Goal: Communication & Community: Answer question/provide support

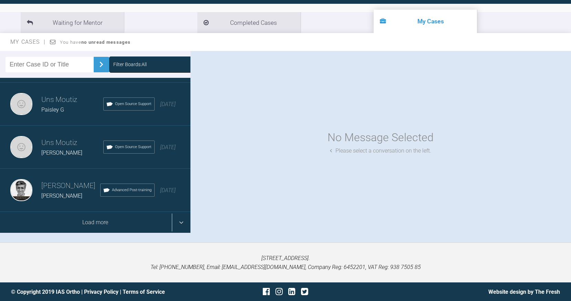
scroll to position [71, 0]
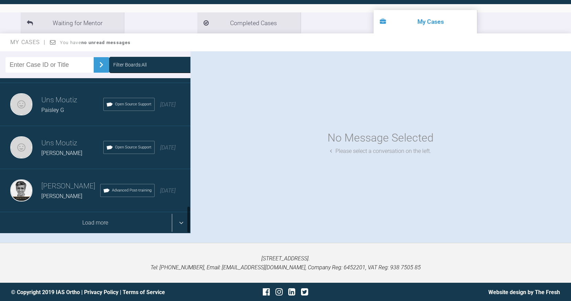
click at [183, 222] on div "Load more" at bounding box center [95, 222] width 190 height 21
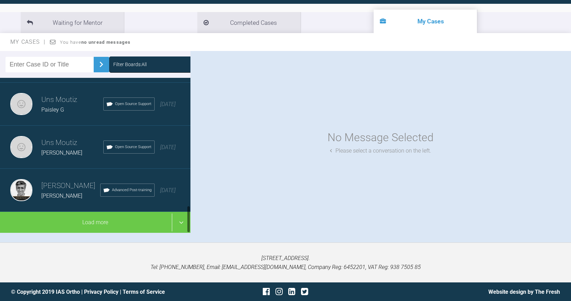
scroll to position [71, 0]
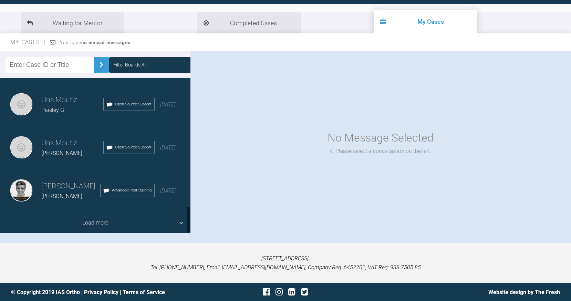
click at [183, 224] on div "Load more" at bounding box center [95, 222] width 190 height 21
click at [181, 220] on div "Load more" at bounding box center [95, 222] width 190 height 21
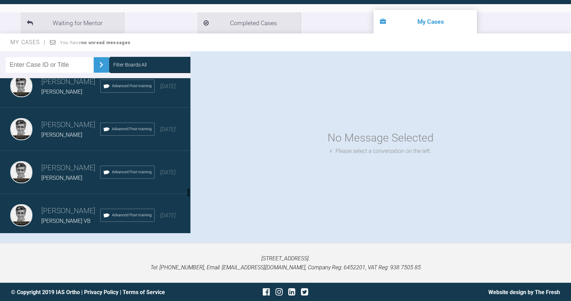
scroll to position [1726, 0]
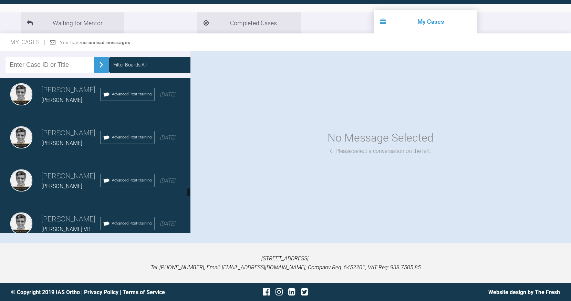
click at [57, 181] on h3 "[PERSON_NAME]" at bounding box center [70, 176] width 59 height 12
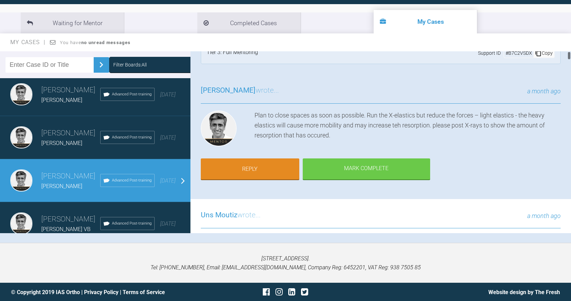
scroll to position [26, 0]
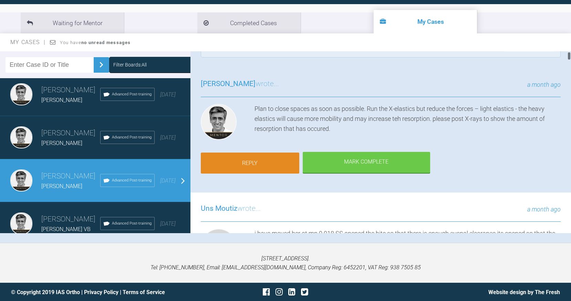
click at [247, 164] on link "Reply" at bounding box center [250, 163] width 98 height 21
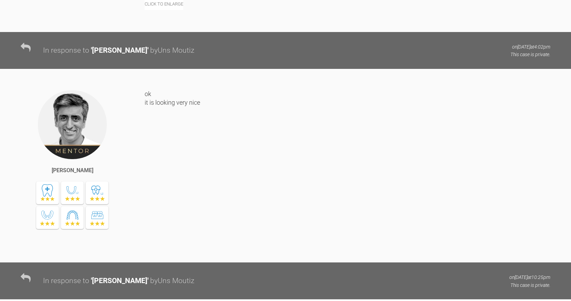
scroll to position [16552, 0]
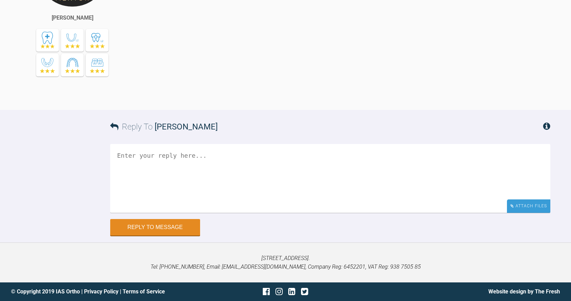
click at [512, 202] on div "Attach Files" at bounding box center [528, 205] width 43 height 13
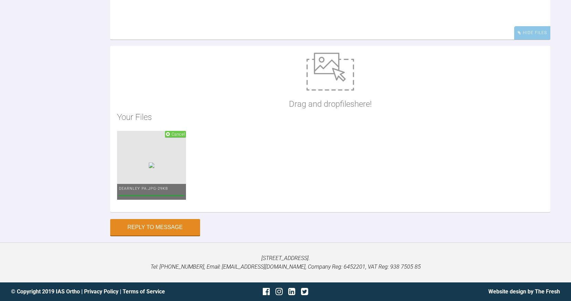
click at [201, 40] on textarea at bounding box center [330, 5] width 440 height 69
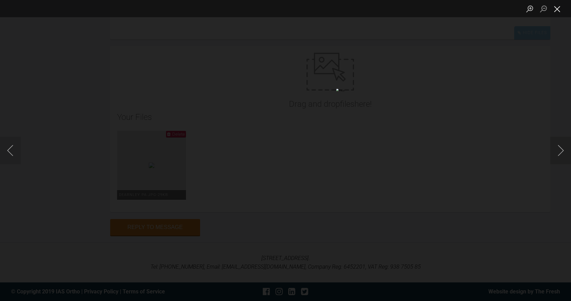
click at [559, 9] on button "Close lightbox" at bounding box center [557, 9] width 14 height 12
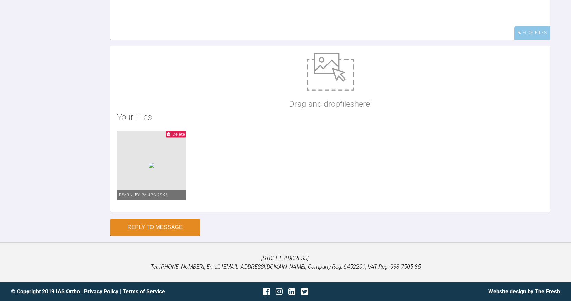
scroll to position [16613, 0]
click at [140, 40] on textarea "the pa attached, I am reviewing her tomorrow, I took it out of the bite complet…" at bounding box center [330, 5] width 440 height 69
click at [202, 40] on textarea "the pa attached, I am reviewing her tomorrow, I took it out of the bite complet…" at bounding box center [330, 5] width 440 height 69
click at [246, 40] on textarea "the pa attached, I am reviewing her tomorrow, I took it out of the bite complet…" at bounding box center [330, 5] width 440 height 69
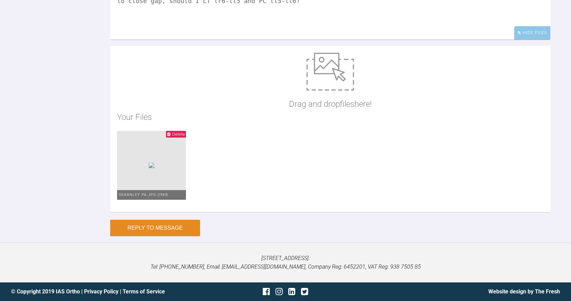
type textarea "the pa attached, I am reviewing her tomorrow, I took it out of the bite complet…"
click at [183, 229] on button "Reply to Message" at bounding box center [155, 228] width 90 height 17
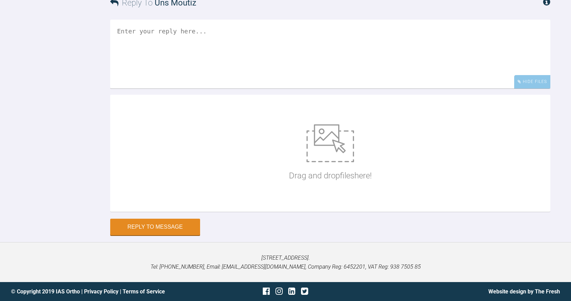
scroll to position [16675, 0]
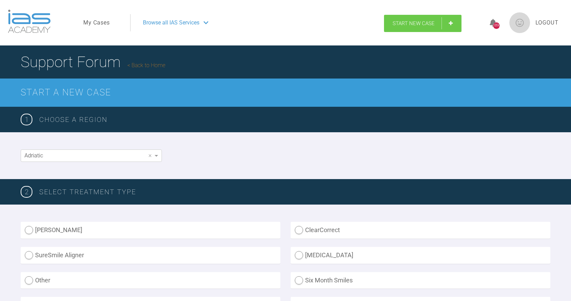
click at [411, 24] on span "Start New Case" at bounding box center [413, 23] width 42 height 6
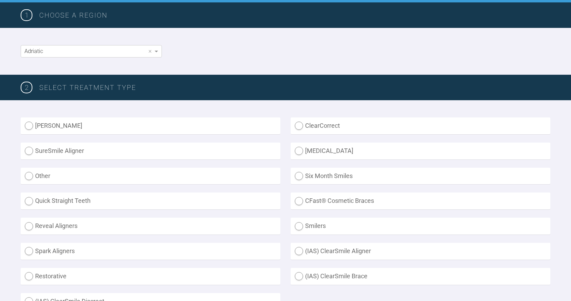
scroll to position [106, 0]
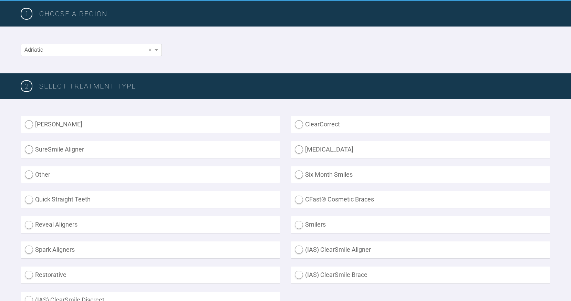
click at [298, 225] on label "Smilers" at bounding box center [421, 224] width 260 height 17
radio input "true"
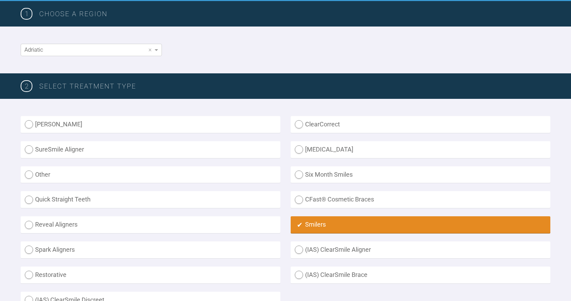
click at [298, 225] on label "Smilers" at bounding box center [421, 224] width 260 height 17
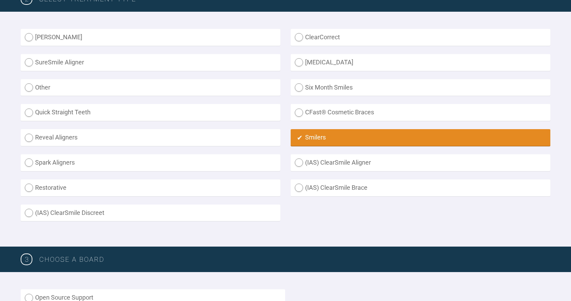
scroll to position [193, 0]
click at [22, 87] on label "Other" at bounding box center [151, 87] width 260 height 17
radio input "true"
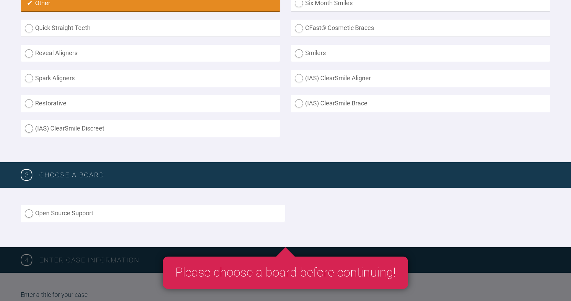
scroll to position [304, 0]
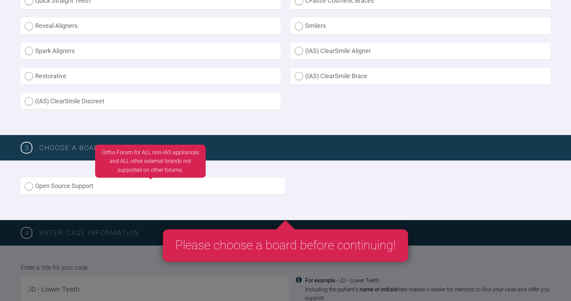
click at [124, 191] on label "Open Source Support" at bounding box center [153, 186] width 264 height 17
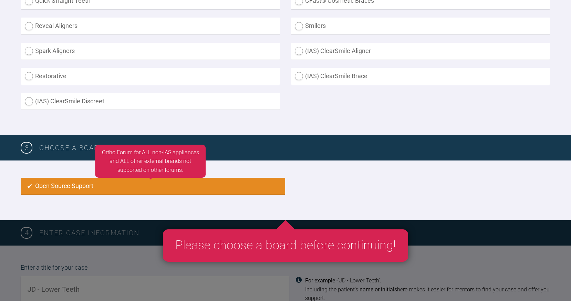
radio input "true"
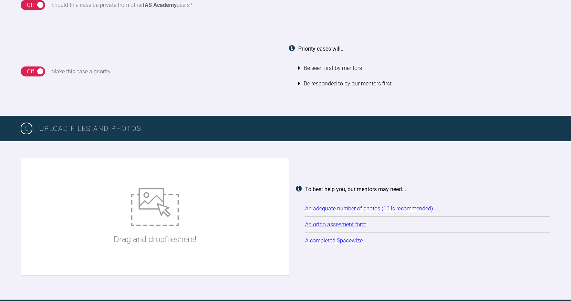
scroll to position [769, 0]
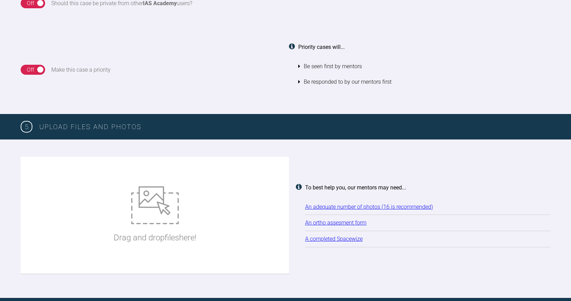
click at [342, 219] on link "An ortho assesment form" at bounding box center [335, 222] width 61 height 7
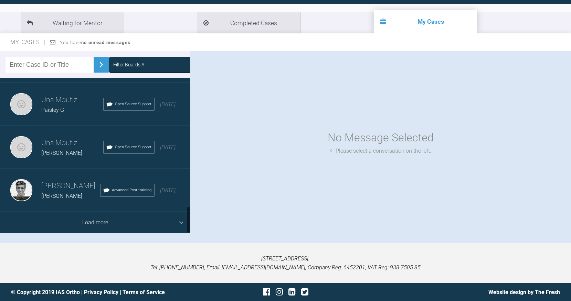
scroll to position [726, 0]
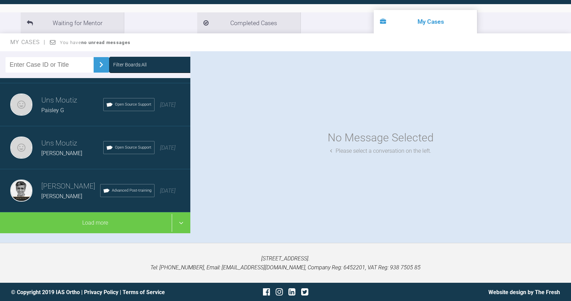
click at [67, 191] on h3 "[PERSON_NAME]" at bounding box center [70, 187] width 59 height 12
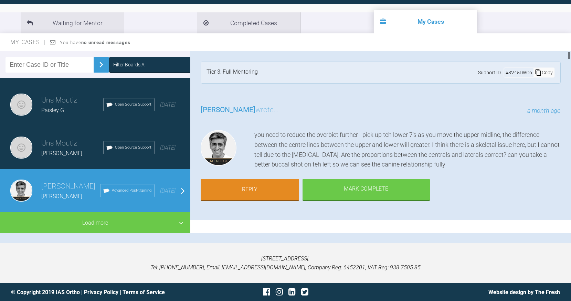
scroll to position [0, 0]
click at [264, 197] on link "Reply" at bounding box center [250, 190] width 98 height 21
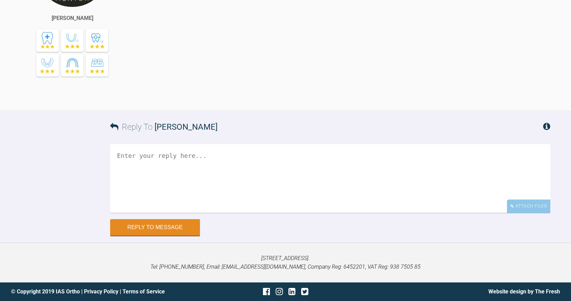
scroll to position [7494, 0]
click at [529, 208] on div "Attach Files" at bounding box center [528, 206] width 43 height 13
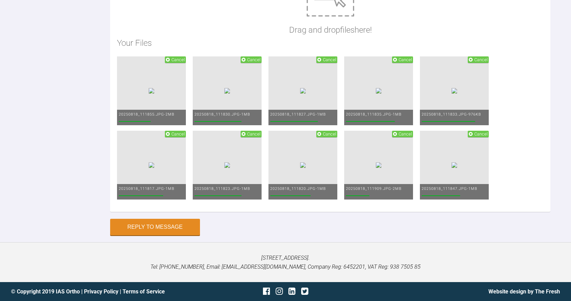
scroll to position [7543, 0]
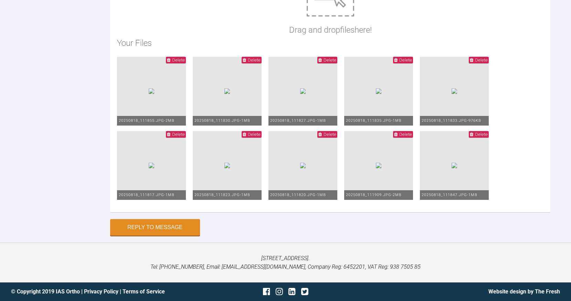
drag, startPoint x: 128, startPoint y: 117, endPoint x: 104, endPoint y: 118, distance: 24.4
click at [104, 118] on div "Reply To Asif Chatoo the midline is off to the RHS by 2mm mx 020 niti mx 016 ni…" at bounding box center [285, 49] width 571 height 373
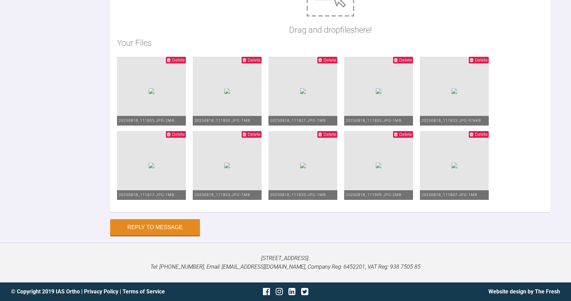
type textarea "the midline is off to the RHS by 2mm 020 niti mx 016 niti mn what should I do n…"
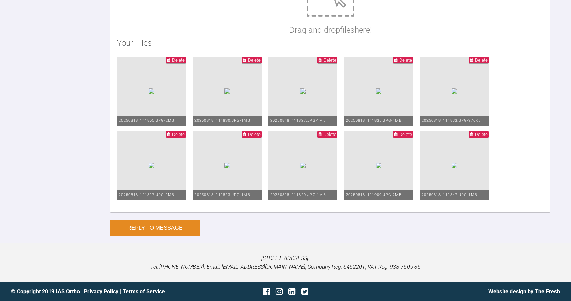
click at [156, 234] on button "Reply to Message" at bounding box center [155, 228] width 90 height 17
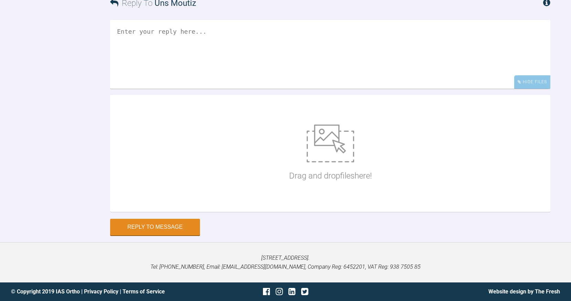
scroll to position [7869, 0]
